Goal: Task Accomplishment & Management: Manage account settings

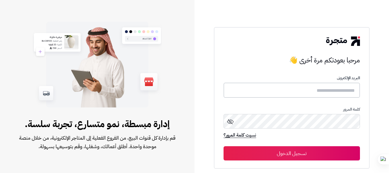
click at [277, 92] on input "text" at bounding box center [291, 89] width 136 height 15
paste input "**********"
type input "**********"
click at [283, 149] on button "تسجيل الدخول" at bounding box center [291, 153] width 136 height 14
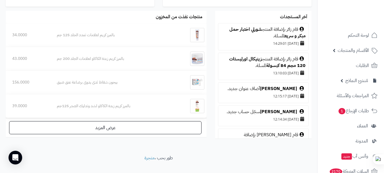
scroll to position [362, 0]
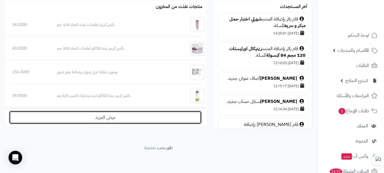
click at [105, 119] on link "عرض المزيد" at bounding box center [105, 117] width 193 height 13
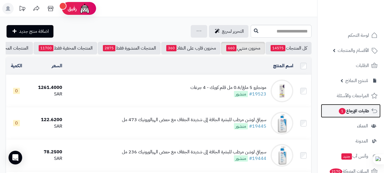
click at [353, 110] on span "طلبات الإرجاع 1" at bounding box center [353, 111] width 31 height 8
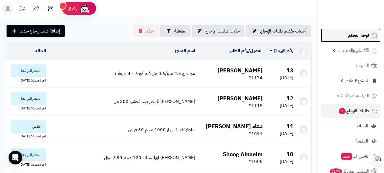
click at [359, 36] on span "لوحة التحكم" at bounding box center [358, 35] width 21 height 8
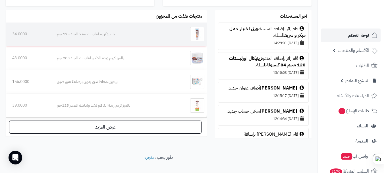
scroll to position [362, 0]
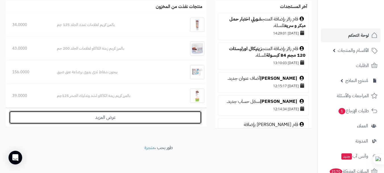
click at [105, 118] on link "عرض المزيد" at bounding box center [105, 117] width 193 height 13
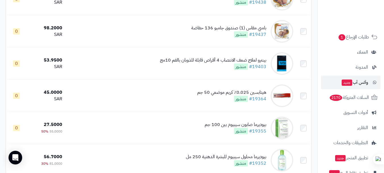
scroll to position [103, 0]
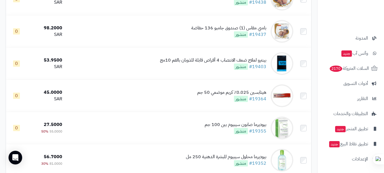
click at [356, 75] on ul "لوحة التحكم الأقسام والمنتجات المنتجات الأقسام الماركات مواصفات المنتجات مواصفا…" at bounding box center [351, 46] width 67 height 240
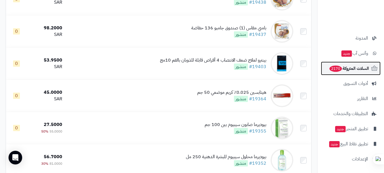
click at [349, 71] on span "السلات المتروكة 2170" at bounding box center [349, 68] width 40 height 8
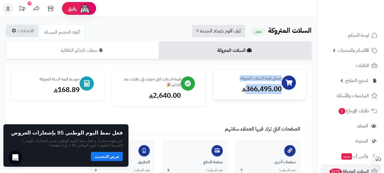
drag, startPoint x: 245, startPoint y: 89, endPoint x: 286, endPoint y: 88, distance: 40.4
click at [286, 88] on div "إجمالي قيمة السلات المتروكة 366,495.00" at bounding box center [260, 85] width 92 height 30
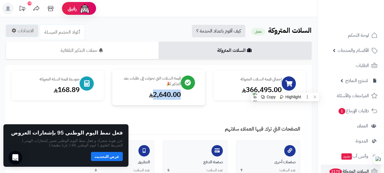
drag, startPoint x: 152, startPoint y: 96, endPoint x: 187, endPoint y: 97, distance: 34.4
click at [187, 97] on div "قيمة السلات التي تحولت إلى طلبات بعد التذكير 🎉 2,640.00" at bounding box center [158, 87] width 92 height 35
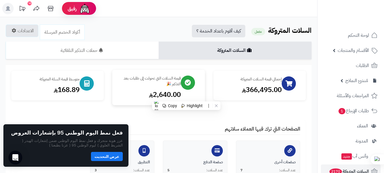
click at [150, 96] on div "2,640.00" at bounding box center [149, 95] width 63 height 10
click at [150, 96] on use at bounding box center [151, 95] width 4 height 5
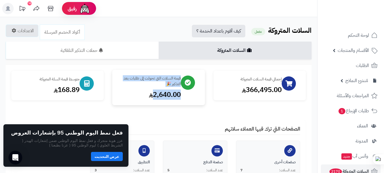
drag, startPoint x: 153, startPoint y: 96, endPoint x: 191, endPoint y: 96, distance: 38.1
click at [191, 96] on div "قيمة السلات التي تحولت إلى طلبات بعد التذكير 🎉 2,640.00" at bounding box center [158, 87] width 92 height 35
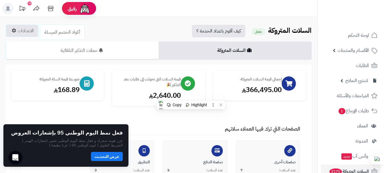
click at [160, 113] on div "إجمالي قيمة السلات المتروكة 366,495.00 قيمة السلات التي تحولت إلى طلبات بعد الت…" at bounding box center [158, 135] width 295 height 128
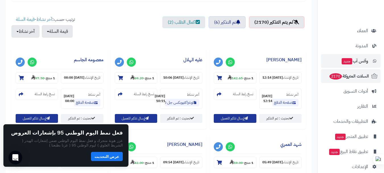
scroll to position [103, 0]
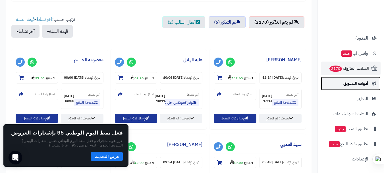
click at [360, 85] on span "أدوات التسويق" at bounding box center [356, 83] width 25 height 8
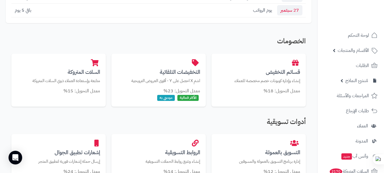
scroll to position [98, 0]
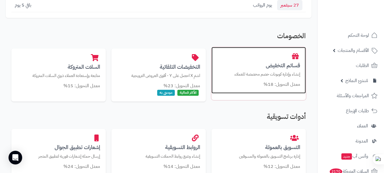
click at [272, 67] on h3 "قسائم التخفيض" at bounding box center [258, 65] width 83 height 6
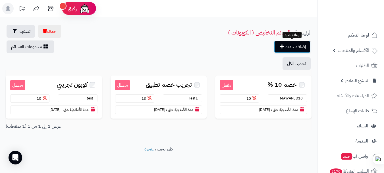
click at [292, 47] on link "إضافة جديد" at bounding box center [292, 46] width 37 height 13
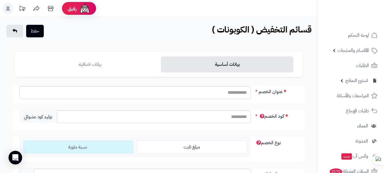
type input "*"
type input "****"
click at [230, 120] on input "كود الخصم" at bounding box center [154, 116] width 194 height 13
type input "*"
type input "****"
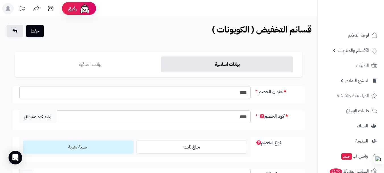
click at [302, 115] on div "كود الخصم **** توليد كود عشوائي" at bounding box center [159, 120] width 292 height 20
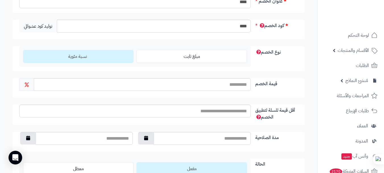
scroll to position [91, 0]
click at [113, 53] on label "نسبة مئوية" at bounding box center [78, 55] width 111 height 13
click at [202, 82] on input "قيمة الخصم" at bounding box center [142, 83] width 217 height 13
type input "***"
click at [212, 114] on input "أقل قيمة للسلة لتطبيق الخصم" at bounding box center [135, 110] width 232 height 13
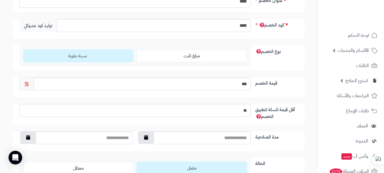
type input "**"
click at [301, 123] on div "أقل قيمة للسلة لتطبيق الخصم **" at bounding box center [159, 114] width 292 height 20
click at [229, 141] on input "مدة الصلاحية" at bounding box center [202, 137] width 97 height 13
click at [147, 140] on button "button" at bounding box center [146, 137] width 16 height 13
type input "**********"
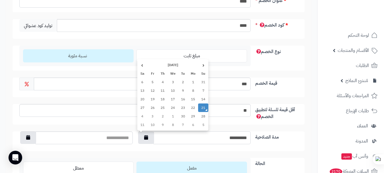
click at [203, 110] on td "21" at bounding box center [203, 107] width 10 height 9
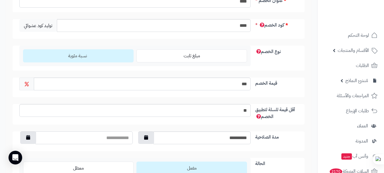
click at [103, 139] on input "text" at bounding box center [84, 137] width 97 height 13
click at [26, 137] on icon "button" at bounding box center [28, 137] width 4 height 5
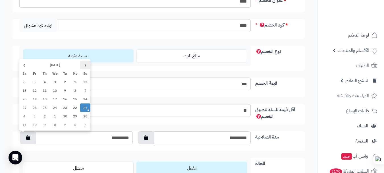
click at [82, 66] on th "‹" at bounding box center [85, 65] width 10 height 9
click at [24, 65] on th "›" at bounding box center [24, 65] width 10 height 9
click at [36, 115] on td "31" at bounding box center [35, 116] width 10 height 9
type input "**********"
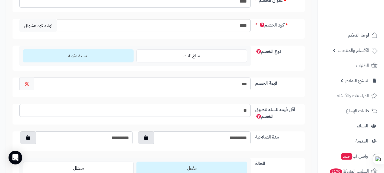
click at [111, 113] on input "**" at bounding box center [135, 110] width 232 height 13
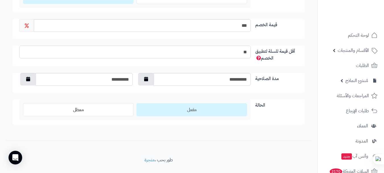
scroll to position [162, 0]
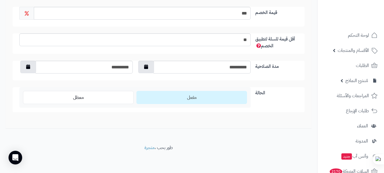
click at [197, 94] on label "مفعل" at bounding box center [192, 97] width 111 height 13
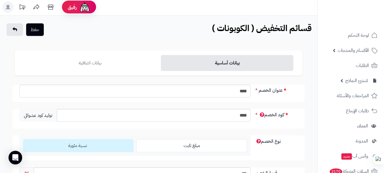
scroll to position [0, 0]
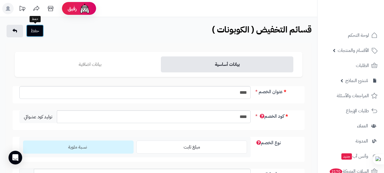
click at [38, 28] on button "حفظ" at bounding box center [35, 30] width 18 height 13
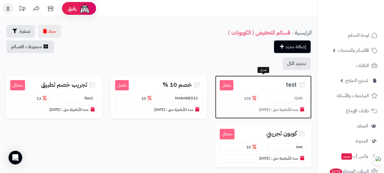
click at [229, 82] on small "مفعل" at bounding box center [227, 85] width 14 height 11
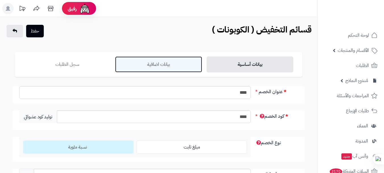
click at [164, 69] on link "بيانات اضافية" at bounding box center [158, 64] width 87 height 16
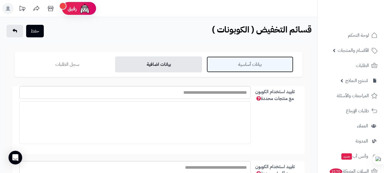
click at [259, 65] on link "بيانات أساسية" at bounding box center [250, 64] width 87 height 16
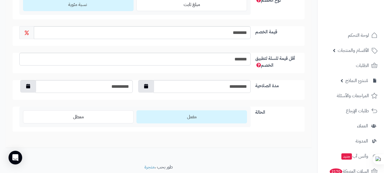
scroll to position [162, 0]
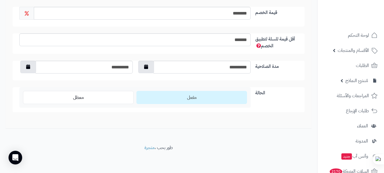
click at [222, 100] on label "مفعل" at bounding box center [192, 97] width 111 height 13
click at [192, 100] on span "مفعل" at bounding box center [192, 97] width 10 height 7
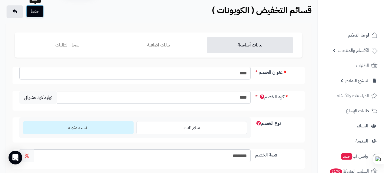
click at [32, 12] on button "حفظ" at bounding box center [35, 11] width 18 height 13
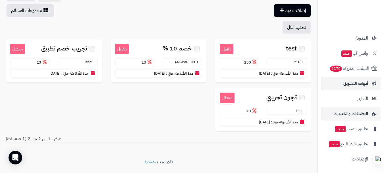
scroll to position [50, 0]
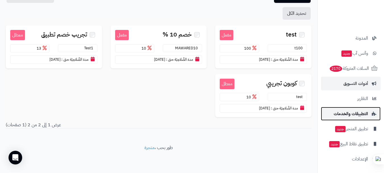
click at [363, 115] on span "التطبيقات والخدمات" at bounding box center [351, 114] width 34 height 8
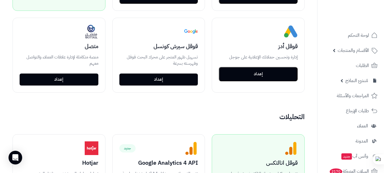
scroll to position [427, 0]
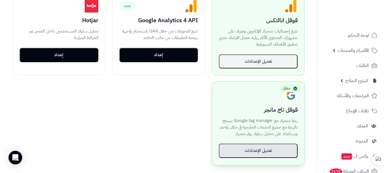
click at [266, 152] on button "تعديل الإعدادات" at bounding box center [258, 150] width 79 height 14
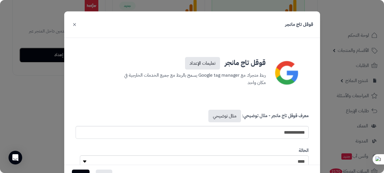
click at [76, 26] on button "×" at bounding box center [74, 24] width 7 height 13
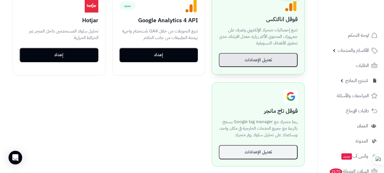
click at [262, 64] on button "تعديل الإعدادات" at bounding box center [258, 60] width 79 height 14
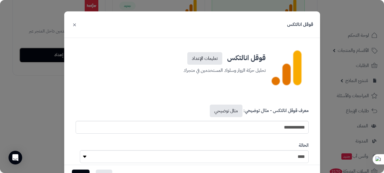
scroll to position [19, 0]
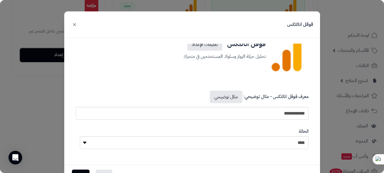
click at [76, 25] on button "×" at bounding box center [74, 24] width 7 height 13
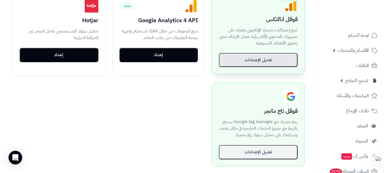
click at [257, 59] on button "تعديل الإعدادات" at bounding box center [258, 60] width 79 height 14
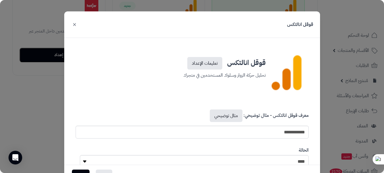
click at [78, 26] on button "×" at bounding box center [74, 24] width 7 height 13
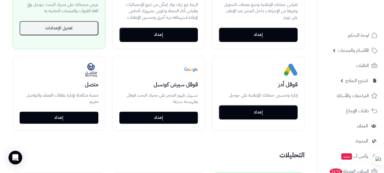
scroll to position [235, 0]
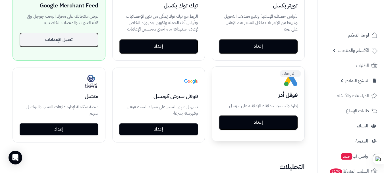
click at [265, 121] on button "إعداد" at bounding box center [258, 122] width 79 height 14
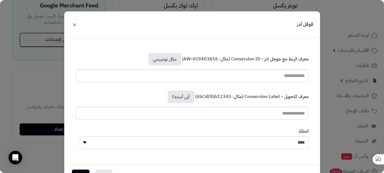
scroll to position [25, 0]
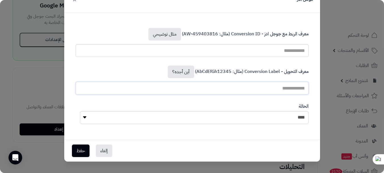
click at [275, 88] on input "معرف التحويل - Conversion Label (مثال: AbCdEfGh12345) أين أجده؟" at bounding box center [192, 88] width 233 height 13
click at [274, 116] on select "**** ****" at bounding box center [194, 117] width 229 height 13
select select "*"
click at [82, 111] on select "**** ****" at bounding box center [194, 117] width 229 height 13
click at [280, 84] on input "معرف التحويل - Conversion Label (مثال: AbCdEfGh12345) أين أجده؟" at bounding box center [192, 88] width 233 height 13
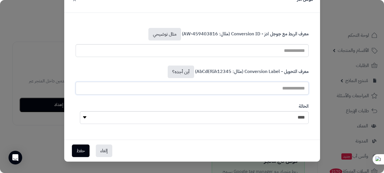
scroll to position [519, 0]
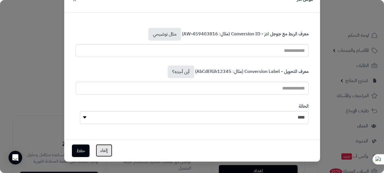
click at [111, 147] on button "إلغاء" at bounding box center [104, 150] width 16 height 13
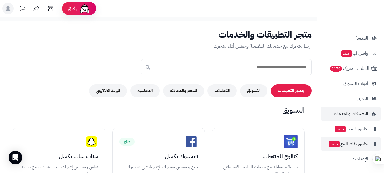
scroll to position [142, 0]
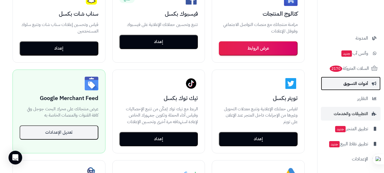
click at [362, 85] on span "أدوات التسويق" at bounding box center [356, 83] width 25 height 8
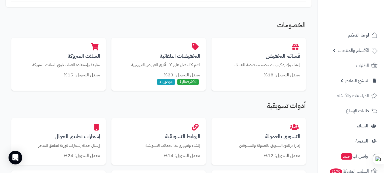
scroll to position [103, 0]
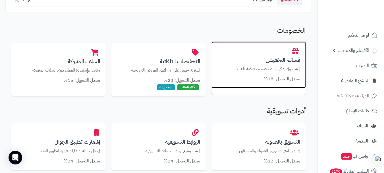
click at [273, 65] on div "قسائم التخفيض إنشاء وإدارة كوبونات خصم مخصصة للعملاء معدل التحويل: 18%" at bounding box center [259, 65] width 94 height 47
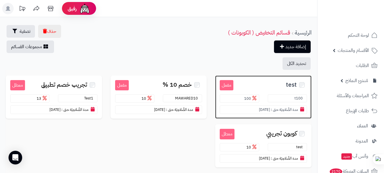
click at [231, 85] on small "مفعل" at bounding box center [227, 85] width 14 height 11
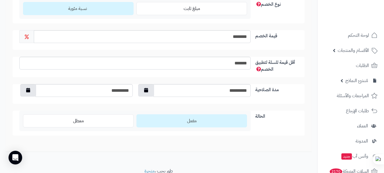
scroll to position [142, 0]
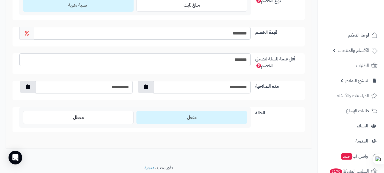
drag, startPoint x: 227, startPoint y: 59, endPoint x: 250, endPoint y: 61, distance: 22.6
click at [250, 61] on input "*******" at bounding box center [135, 59] width 232 height 13
type input "**"
click at [292, 72] on div "أقل قيمة للسلة لتطبيق الخصم **" at bounding box center [159, 63] width 292 height 20
click at [300, 79] on div "**********" at bounding box center [159, 38] width 288 height 188
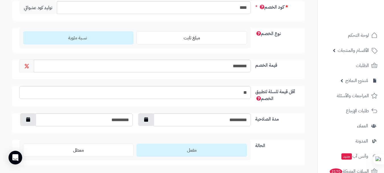
scroll to position [100, 0]
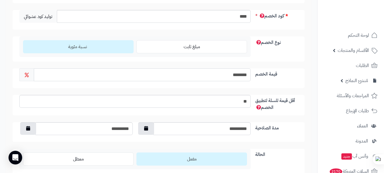
click at [241, 75] on input "********" at bounding box center [142, 74] width 217 height 13
type input "***"
click at [260, 83] on div "قيمة الخصم ***" at bounding box center [159, 78] width 292 height 20
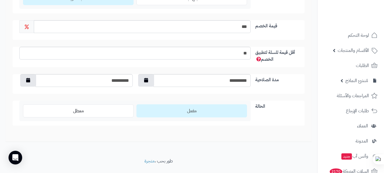
scroll to position [162, 0]
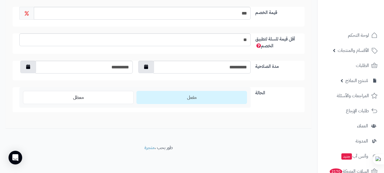
click at [185, 99] on label "مفعل" at bounding box center [192, 97] width 111 height 13
click at [195, 99] on span "مفعل" at bounding box center [192, 97] width 10 height 7
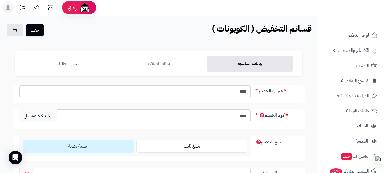
scroll to position [0, 0]
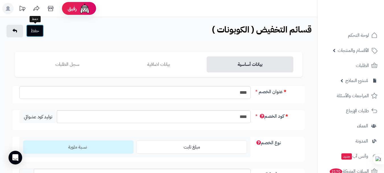
click at [31, 28] on button "حفظ" at bounding box center [35, 30] width 18 height 13
